Goal: Task Accomplishment & Management: Manage account settings

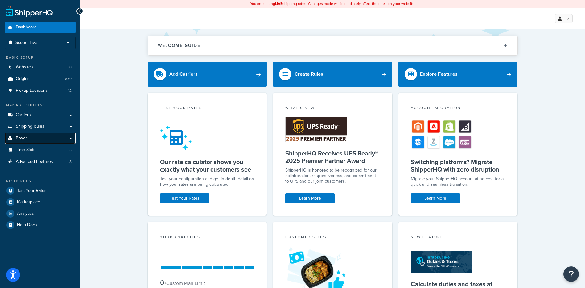
click at [50, 139] on link "Boxes" at bounding box center [40, 137] width 71 height 11
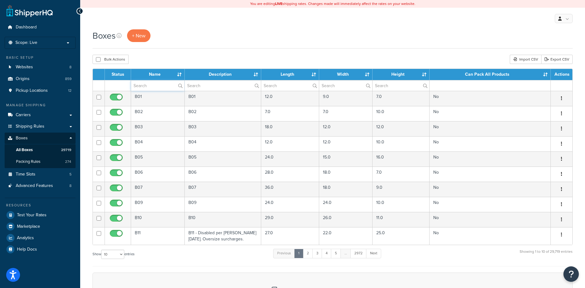
click at [162, 89] on input "text" at bounding box center [157, 85] width 53 height 10
paste input "67WD71"
click at [176, 44] on div "Boxes + New" at bounding box center [333, 38] width 481 height 19
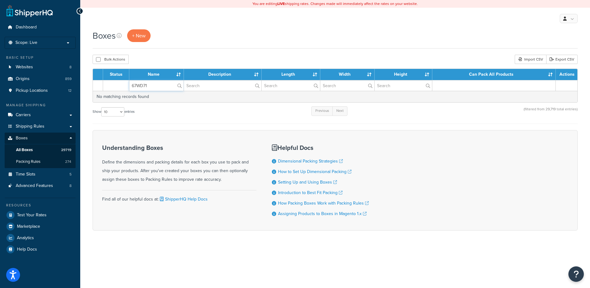
drag, startPoint x: 152, startPoint y: 84, endPoint x: 95, endPoint y: 81, distance: 56.2
click at [95, 81] on tr "67WD71" at bounding box center [335, 85] width 485 height 11
paste input "82"
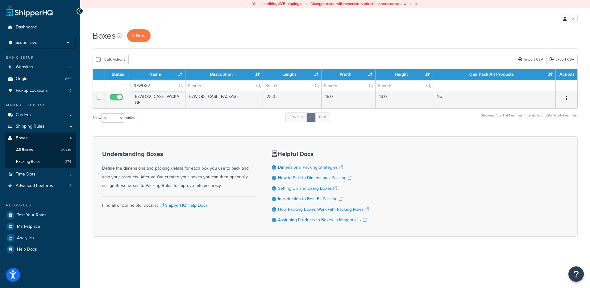
type input "67WD82"
click at [194, 51] on div "Boxes + New Bulk Actions Duplicate Delete Import CSV Export CSV Contact Us Send…" at bounding box center [335, 143] width 510 height 229
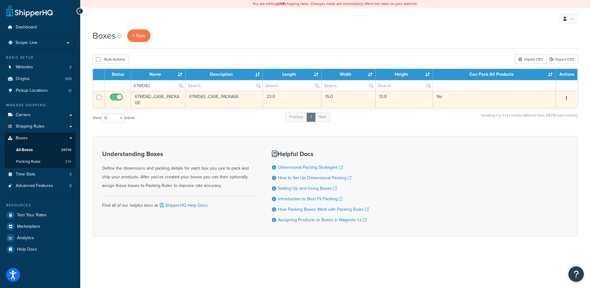
click at [569, 100] on button "button" at bounding box center [566, 99] width 9 height 10
click at [542, 138] on link "Delete" at bounding box center [546, 135] width 49 height 13
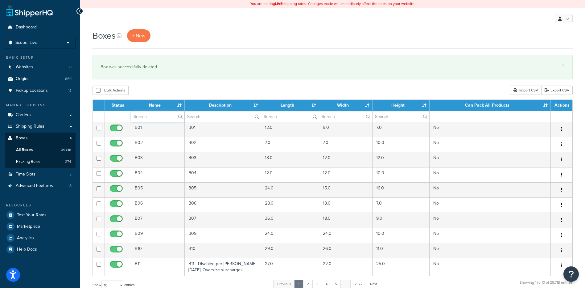
click at [142, 119] on input "text" at bounding box center [157, 116] width 53 height 10
paste input "67WD84"
type input "67WD84"
click at [153, 87] on div "Bulk Actions Duplicate Delete Import CSV Export CSV" at bounding box center [333, 89] width 481 height 9
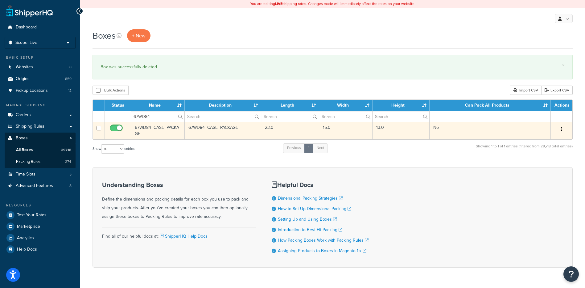
click at [563, 129] on button "button" at bounding box center [562, 129] width 9 height 10
click at [543, 168] on link "Delete" at bounding box center [541, 166] width 49 height 13
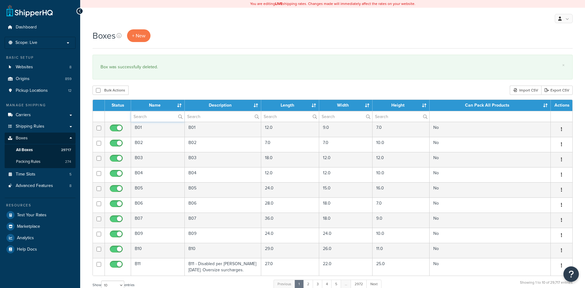
click at [165, 118] on input "text" at bounding box center [157, 116] width 53 height 10
paste input "11BP64"
type input "11BP64"
click at [178, 82] on div "Boxes + New × Box was successfully deleted. Bulk Actions Duplicate Delete Impor…" at bounding box center [332, 227] width 505 height 396
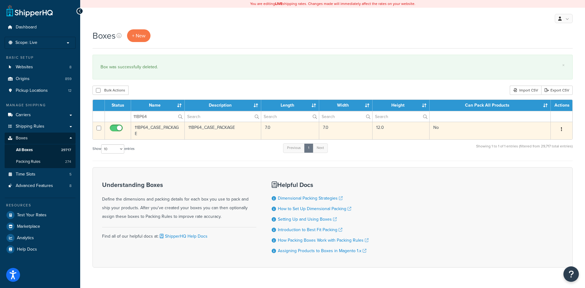
click at [564, 130] on button "button" at bounding box center [562, 129] width 9 height 10
click at [540, 166] on link "Delete" at bounding box center [541, 166] width 49 height 13
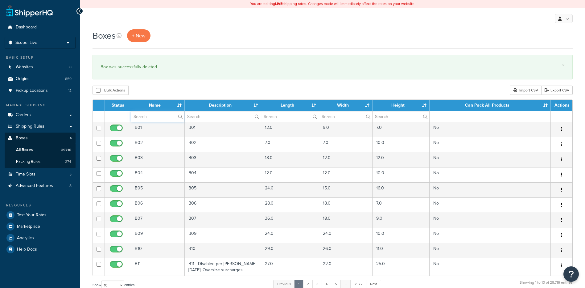
click at [162, 119] on input "text" at bounding box center [157, 116] width 53 height 10
paste input "24B235"
type input "24B235"
click at [172, 82] on div "Boxes + New × Box was successfully deleted. Bulk Actions Duplicate [GEOGRAPHIC_…" at bounding box center [332, 227] width 505 height 396
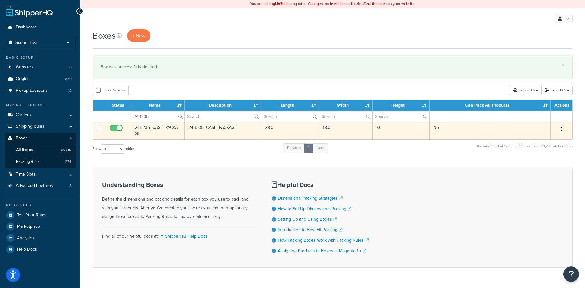
click at [561, 127] on button "button" at bounding box center [562, 129] width 9 height 10
click at [526, 165] on link "Delete" at bounding box center [541, 166] width 49 height 13
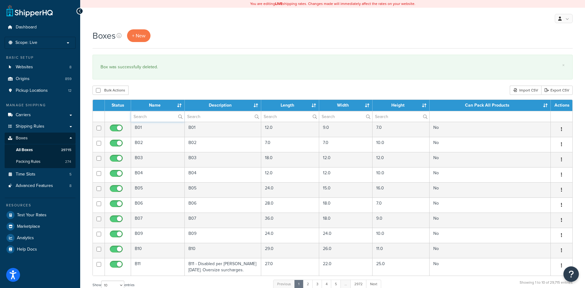
click at [151, 120] on input "text" at bounding box center [157, 116] width 53 height 10
paste input "24B254"
type input "24B254"
click at [170, 85] on div "Boxes + New × Box was successfully deleted. Bulk Actions Duplicate [GEOGRAPHIC_…" at bounding box center [332, 227] width 505 height 396
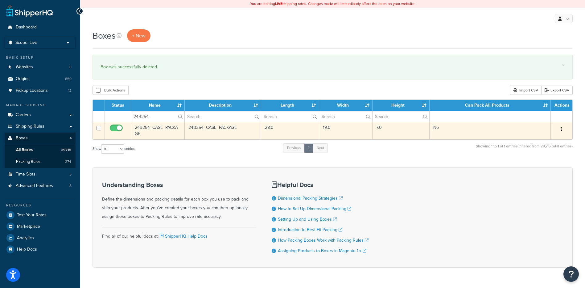
click at [562, 130] on icon "button" at bounding box center [561, 129] width 1 height 4
click at [551, 165] on link "Delete" at bounding box center [541, 166] width 49 height 13
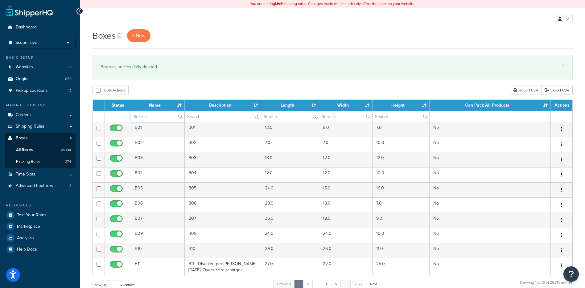
click at [152, 118] on input "text" at bounding box center [157, 116] width 53 height 10
paste input "10B491"
type input "10B491"
click at [159, 88] on div "Bulk Actions Duplicate [GEOGRAPHIC_DATA] Import CSV Export CSV" at bounding box center [333, 89] width 481 height 9
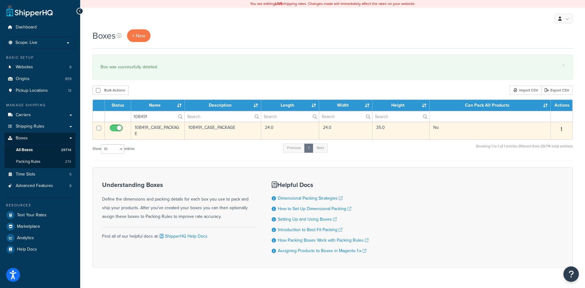
click at [559, 132] on button "button" at bounding box center [562, 129] width 9 height 10
click at [530, 167] on link "Delete" at bounding box center [541, 166] width 49 height 13
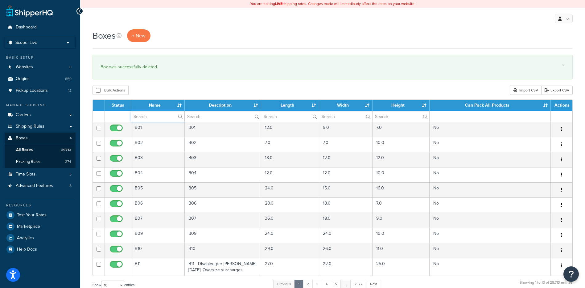
click at [148, 116] on input "text" at bounding box center [157, 116] width 53 height 10
paste input "10B521"
type input "10B521"
click at [157, 81] on div "Boxes + New × Box was successfully deleted. Bulk Actions Duplicate Delete Impor…" at bounding box center [332, 227] width 505 height 396
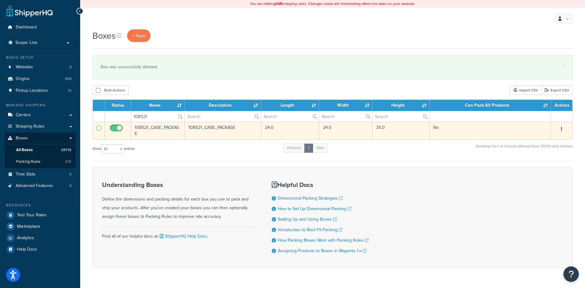
click at [562, 131] on icon "button" at bounding box center [561, 129] width 1 height 4
click at [542, 166] on link "Delete" at bounding box center [541, 166] width 49 height 13
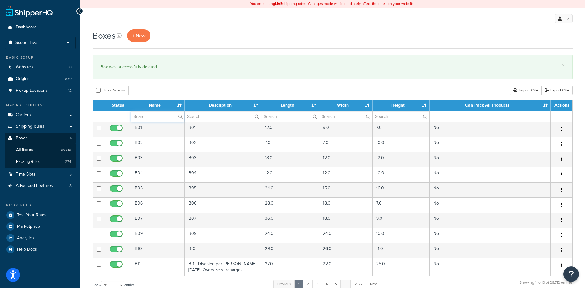
click at [166, 117] on input "text" at bounding box center [157, 116] width 53 height 10
paste input "14BH10"
type input "14BH10"
click at [174, 83] on div "Boxes + New × Box was successfully deleted. Bulk Actions Duplicate [GEOGRAPHIC_…" at bounding box center [332, 227] width 505 height 396
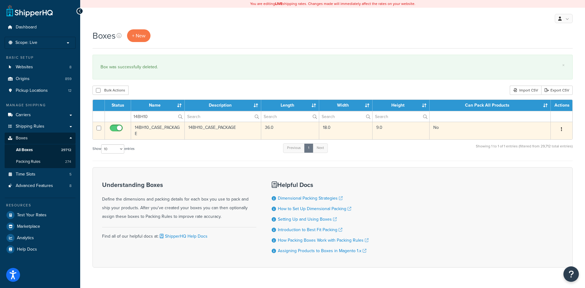
click at [564, 127] on button "button" at bounding box center [562, 129] width 9 height 10
click at [542, 164] on link "Delete" at bounding box center [541, 166] width 49 height 13
